Goal: Information Seeking & Learning: Check status

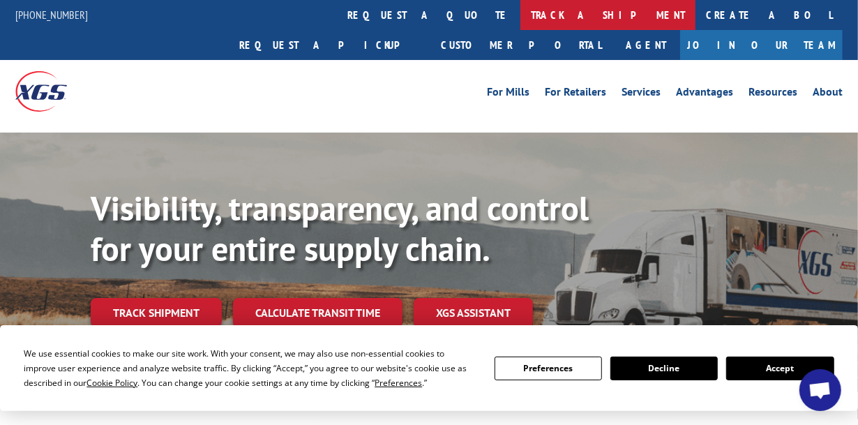
click at [520, 14] on link "track a shipment" at bounding box center [607, 15] width 175 height 30
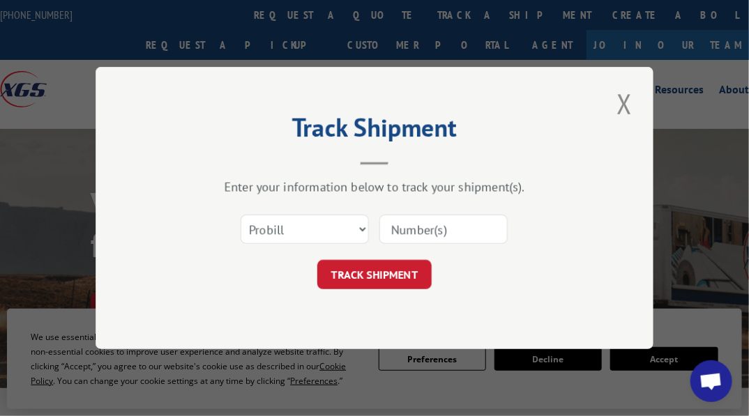
click at [422, 234] on input at bounding box center [443, 229] width 128 height 29
paste input "15236549"
type input "15236549"
click at [299, 228] on select "Select category... Probill BOL PO" at bounding box center [305, 229] width 128 height 29
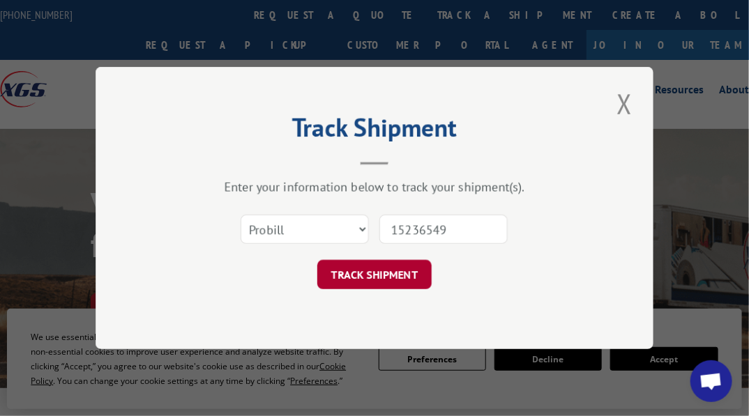
click at [385, 276] on button "TRACK SHIPMENT" at bounding box center [374, 274] width 114 height 29
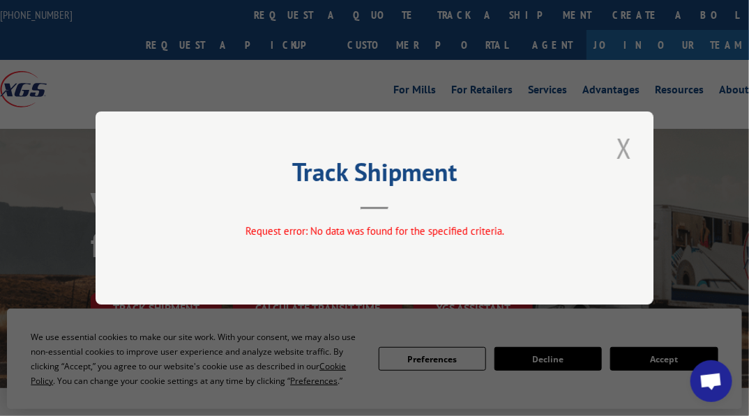
click at [626, 151] on button "Close modal" at bounding box center [624, 148] width 24 height 38
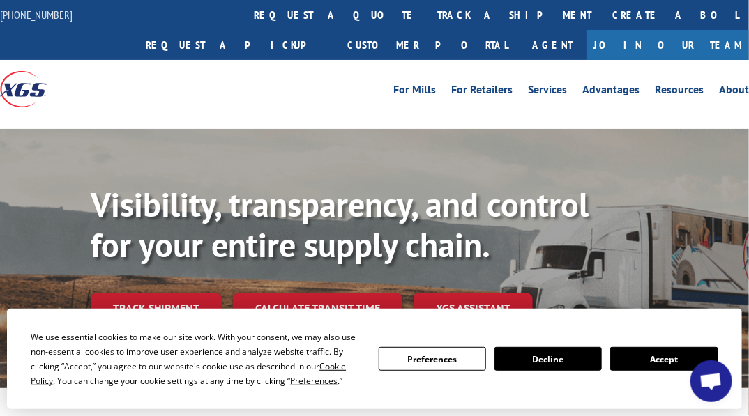
click at [637, 366] on button "Accept" at bounding box center [663, 359] width 107 height 24
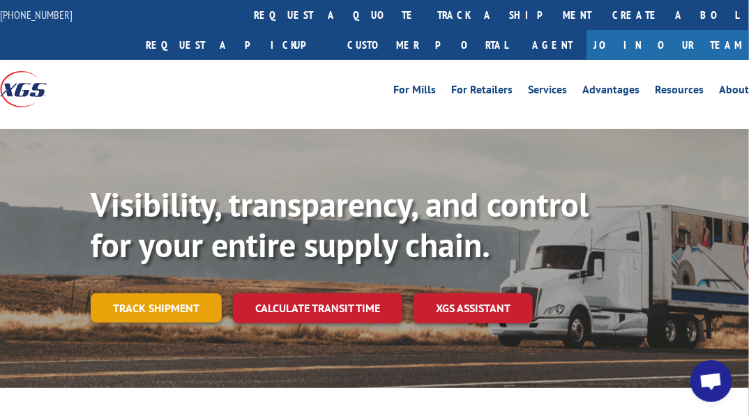
click at [183, 306] on link "Track shipment" at bounding box center [156, 308] width 131 height 29
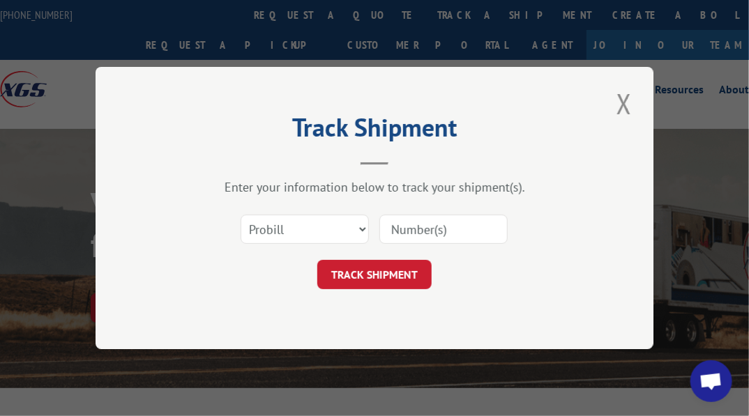
click at [228, 221] on div "Select category... Probill BOL PO" at bounding box center [374, 229] width 419 height 46
click at [274, 229] on select "Select category... Probill BOL PO" at bounding box center [305, 229] width 128 height 29
select select "bol"
click at [241, 215] on select "Select category... Probill BOL PO" at bounding box center [305, 229] width 128 height 29
click at [430, 224] on input at bounding box center [443, 229] width 128 height 29
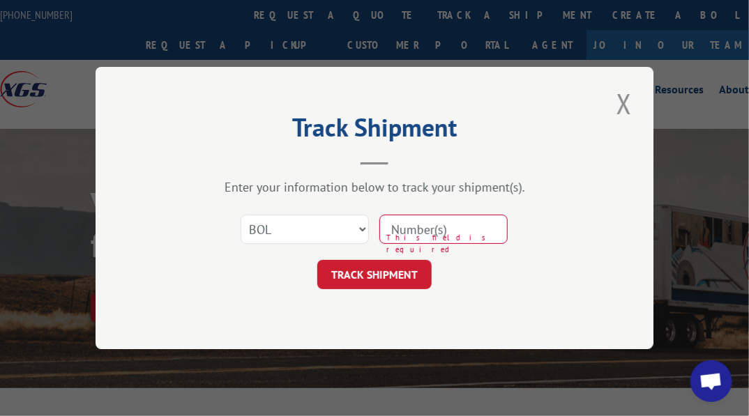
click at [445, 226] on input at bounding box center [443, 229] width 128 height 29
paste input "2002698925"
type input "2002698925"
click button "TRACK SHIPMENT" at bounding box center [374, 274] width 114 height 29
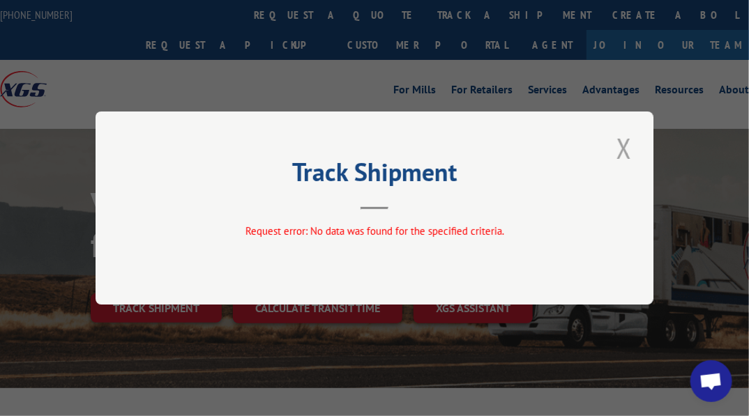
click at [624, 149] on button "Close modal" at bounding box center [624, 148] width 24 height 38
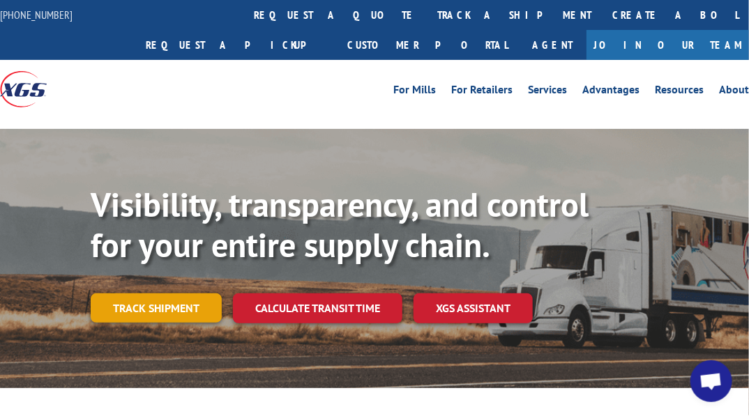
click at [141, 298] on link "Track shipment" at bounding box center [156, 308] width 131 height 29
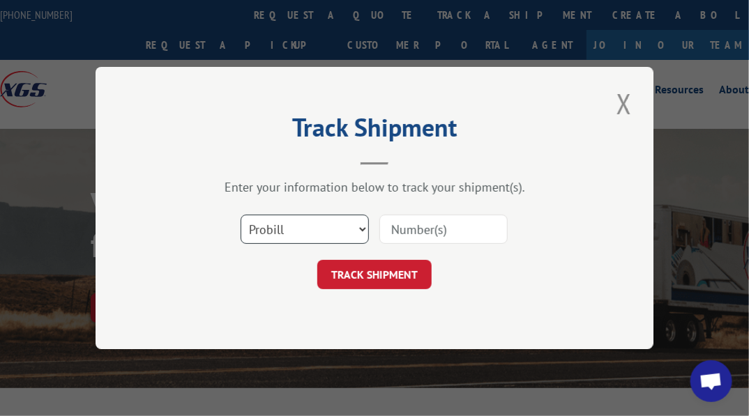
click at [284, 228] on select "Select category... Probill BOL PO" at bounding box center [305, 229] width 128 height 29
select select "bol"
click at [241, 215] on select "Select category... Probill BOL PO" at bounding box center [305, 229] width 128 height 29
click at [409, 232] on input at bounding box center [443, 229] width 128 height 29
paste input "15236549"
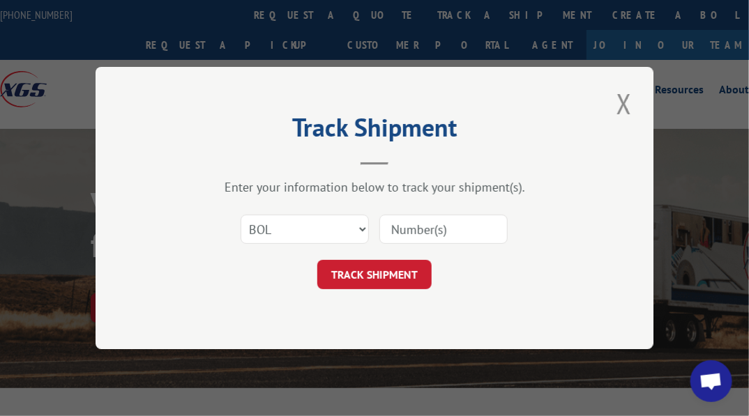
type input "15236549"
click button "TRACK SHIPMENT" at bounding box center [374, 274] width 114 height 29
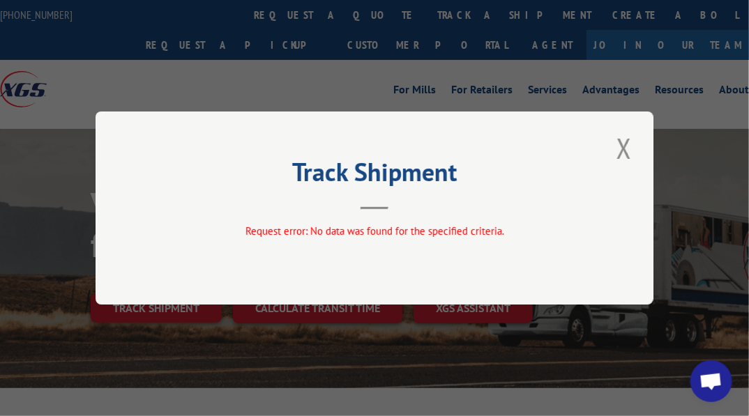
click at [624, 149] on button "Close modal" at bounding box center [624, 148] width 24 height 38
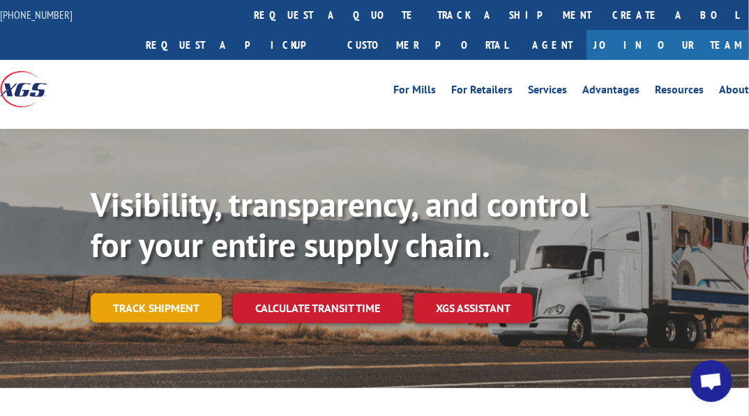
click at [134, 312] on link "Track shipment" at bounding box center [156, 308] width 131 height 29
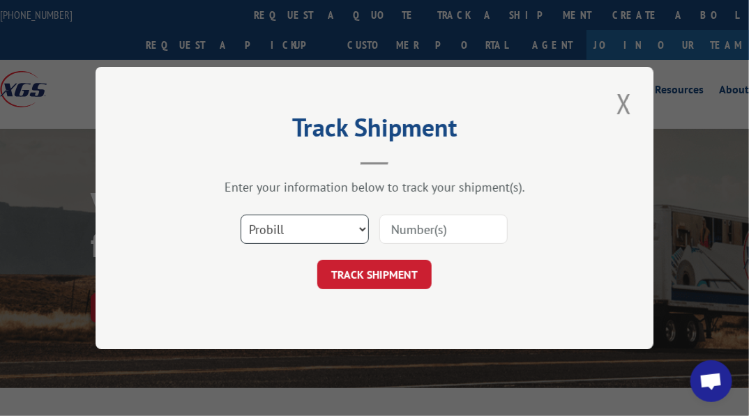
click at [361, 226] on select "Select category... Probill BOL PO" at bounding box center [305, 229] width 128 height 29
click at [241, 215] on select "Select category... Probill BOL PO" at bounding box center [305, 229] width 128 height 29
drag, startPoint x: 278, startPoint y: 225, endPoint x: 275, endPoint y: 241, distance: 17.0
click at [278, 225] on select "Select category... Probill BOL PO" at bounding box center [305, 229] width 128 height 29
select select "probill"
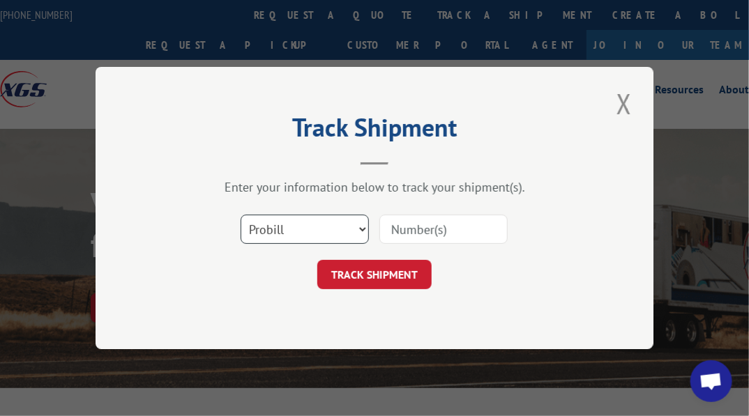
click at [241, 215] on select "Select category... Probill BOL PO" at bounding box center [305, 229] width 128 height 29
click at [455, 224] on input at bounding box center [443, 229] width 128 height 29
paste input "2002698925"
type input "2002698925"
click button "TRACK SHIPMENT" at bounding box center [374, 274] width 114 height 29
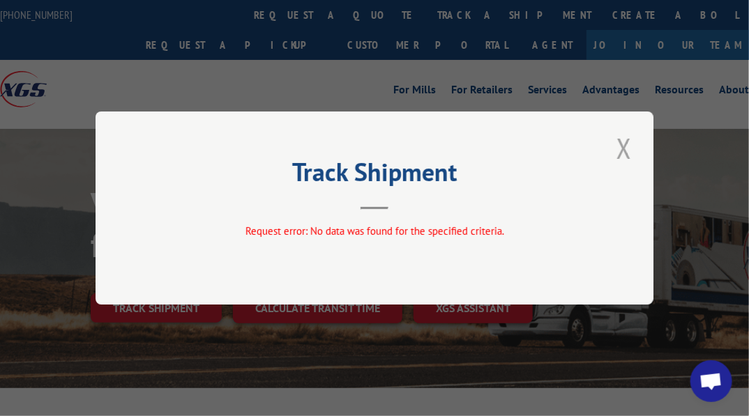
click at [625, 149] on button "Close modal" at bounding box center [624, 148] width 24 height 38
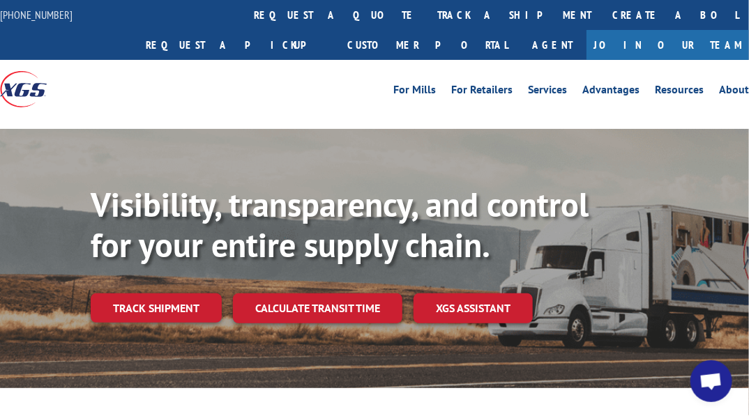
click at [197, 287] on div "Visibility, transparency, and control for your entire supply chain. Track shipm…" at bounding box center [420, 282] width 658 height 195
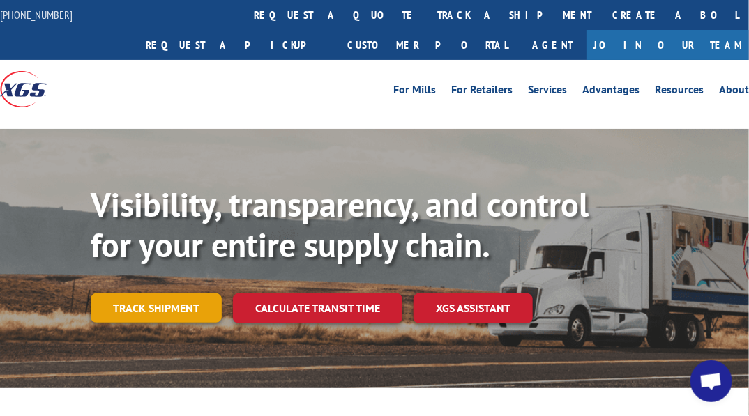
click at [194, 296] on link "Track shipment" at bounding box center [156, 308] width 131 height 29
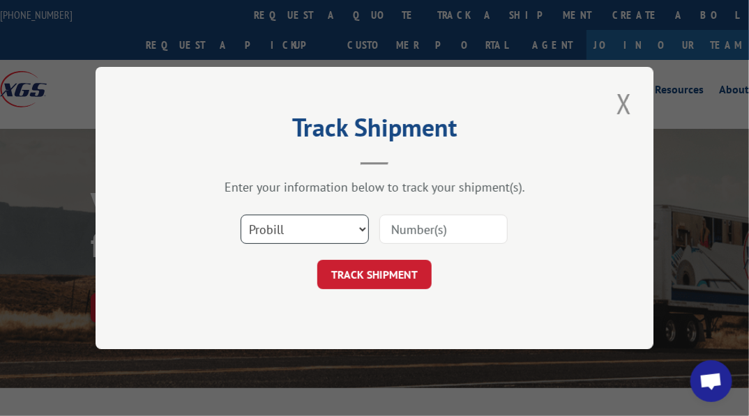
click at [309, 231] on select "Select category... Probill BOL PO" at bounding box center [305, 229] width 128 height 29
select select "bol"
click at [241, 215] on select "Select category... Probill BOL PO" at bounding box center [305, 229] width 128 height 29
click at [421, 237] on input at bounding box center [443, 229] width 128 height 29
paste input "2002698925"
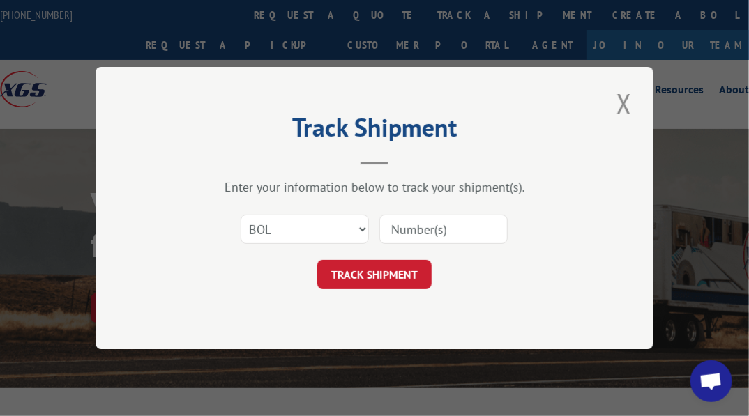
type input "2002698925"
click button "TRACK SHIPMENT" at bounding box center [374, 274] width 114 height 29
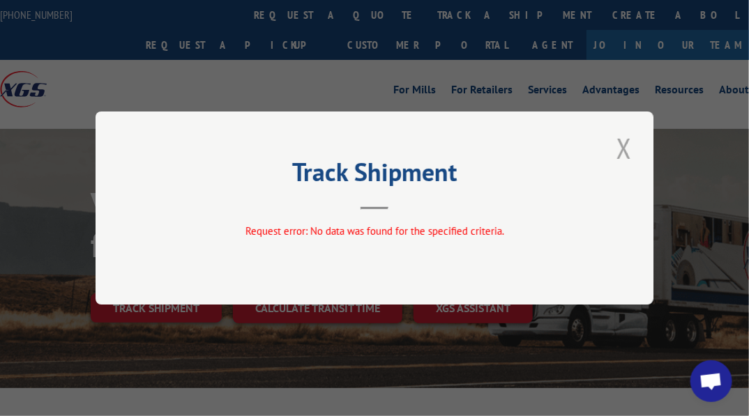
click at [627, 144] on button "Close modal" at bounding box center [624, 148] width 24 height 38
